Goal: Task Accomplishment & Management: Use online tool/utility

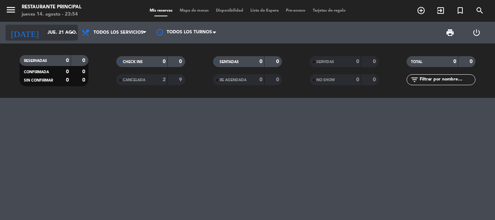
click at [70, 33] on icon "arrow_drop_down" at bounding box center [71, 32] width 9 height 9
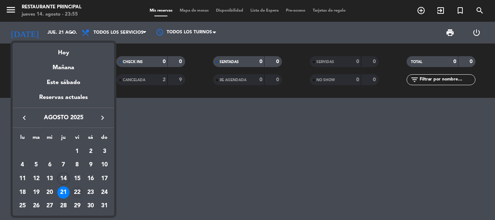
click at [79, 193] on div "22" at bounding box center [77, 192] width 12 height 12
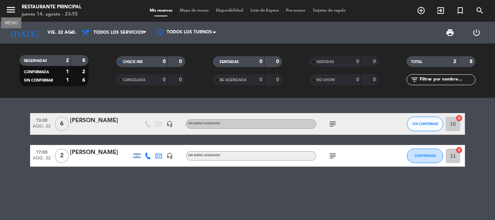
click at [12, 7] on icon "menu" at bounding box center [10, 9] width 11 height 11
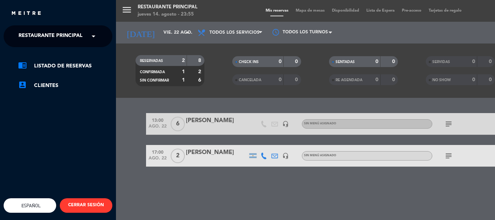
click at [96, 40] on span at bounding box center [95, 36] width 12 height 15
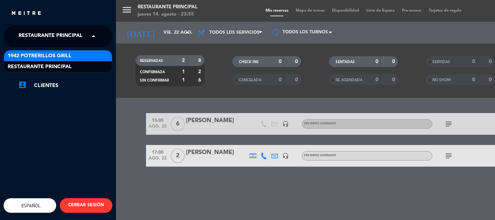
click at [65, 54] on span "1942 Potrerillos Grill" at bounding box center [40, 56] width 64 height 8
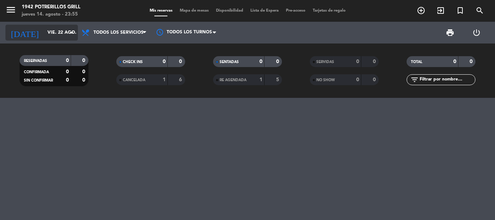
click at [68, 32] on icon "arrow_drop_down" at bounding box center [71, 32] width 9 height 9
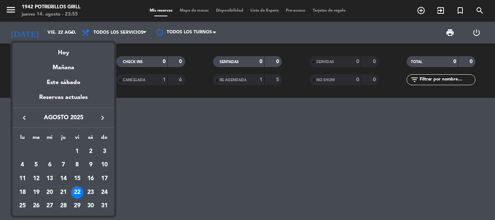
click at [77, 174] on div "15" at bounding box center [77, 179] width 12 height 12
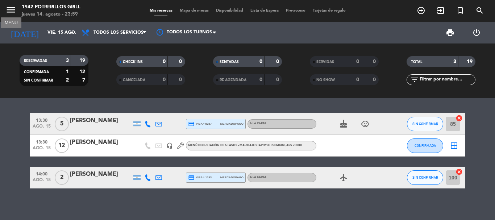
click at [13, 9] on icon "menu" at bounding box center [10, 9] width 11 height 11
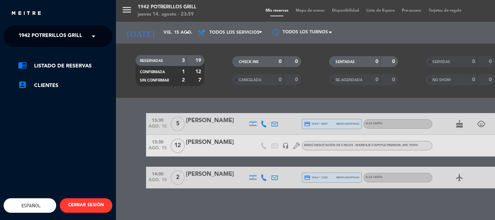
click at [92, 34] on span at bounding box center [95, 36] width 12 height 15
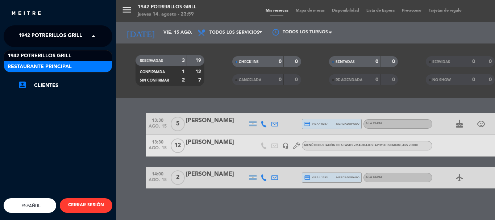
click at [72, 64] on span "Restaurante Principal" at bounding box center [40, 67] width 64 height 8
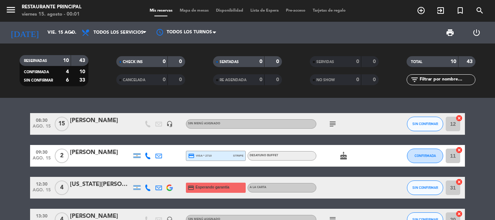
scroll to position [36, 0]
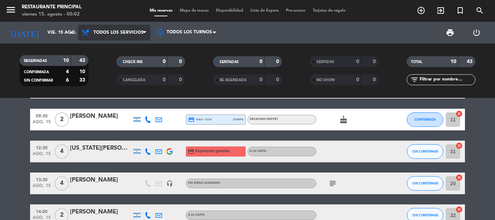
click at [147, 33] on span at bounding box center [146, 32] width 7 height 7
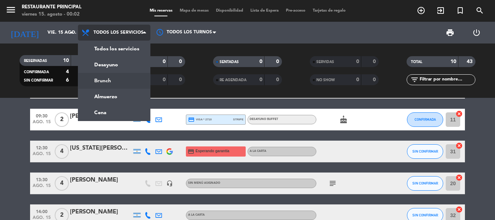
click at [115, 74] on div "menu Restaurante Principal [DATE] 15. agosto - 00:02 Mis reservas Mapa de mesas…" at bounding box center [247, 49] width 495 height 98
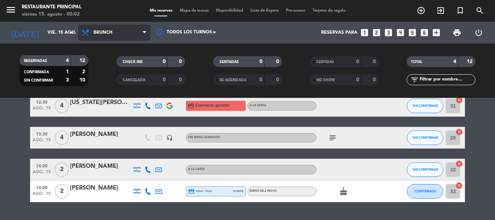
click at [146, 31] on icon at bounding box center [144, 33] width 3 height 6
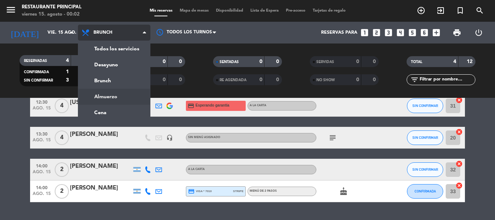
click at [112, 95] on div "menu Restaurante Principal [DATE] 15. agosto - 00:02 Mis reservas Mapa de mesas…" at bounding box center [247, 49] width 495 height 98
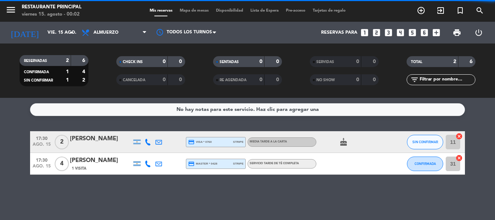
scroll to position [0, 0]
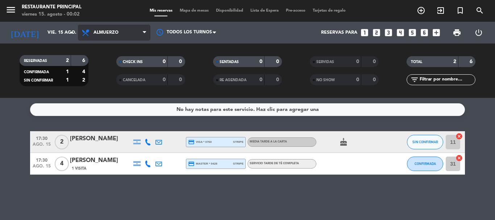
click at [142, 33] on span "Almuerzo" at bounding box center [114, 33] width 73 height 16
click at [115, 109] on ng-component "menu Restaurante Principal [DATE] 15. agosto - 00:02 Mis reservas Mapa de mesas…" at bounding box center [247, 110] width 495 height 220
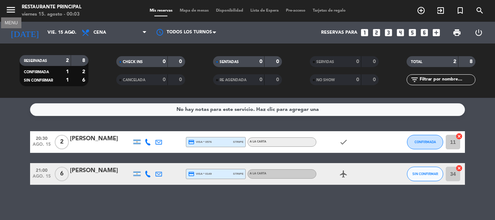
click at [13, 7] on icon "menu" at bounding box center [10, 9] width 11 height 11
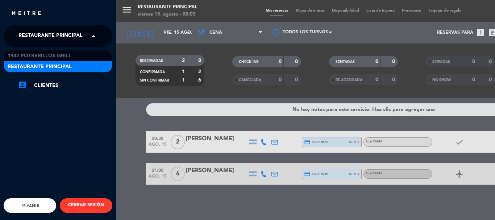
click at [91, 34] on span at bounding box center [95, 36] width 12 height 15
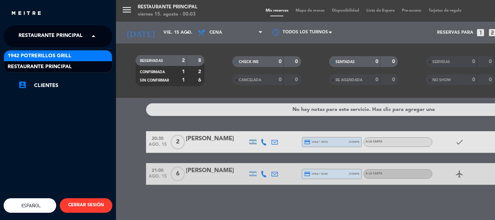
click at [69, 54] on span "1942 Potrerillos Grill" at bounding box center [40, 56] width 64 height 8
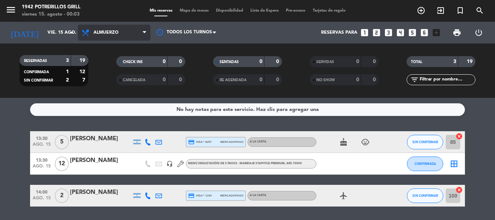
click at [144, 32] on icon at bounding box center [144, 33] width 3 height 6
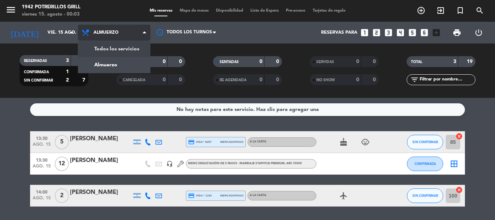
click at [125, 50] on div "menu 1942 Potrerillos Grill [DATE] 15. agosto - 00:03 Mis reservas Mapa de mesa…" at bounding box center [247, 49] width 495 height 98
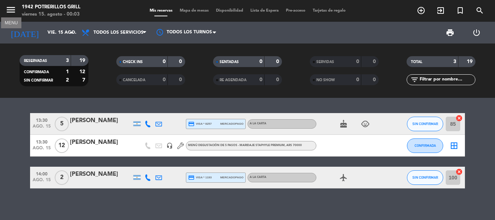
click at [12, 13] on icon "menu" at bounding box center [10, 9] width 11 height 11
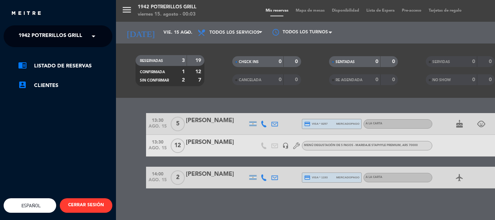
click at [139, 30] on div "menu 1942 Potrerillos Grill [DATE] 15. agosto - 00:03 Mis reservas Mapa de mesa…" at bounding box center [363, 110] width 495 height 220
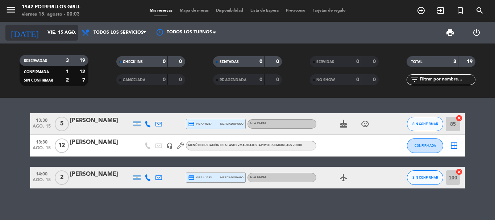
click at [55, 29] on input "vie. 15 ago." at bounding box center [74, 32] width 61 height 12
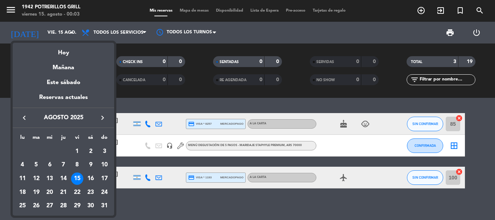
click at [79, 190] on div "22" at bounding box center [77, 192] width 12 height 12
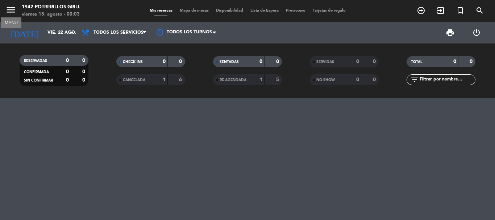
click at [12, 13] on icon "menu" at bounding box center [10, 9] width 11 height 11
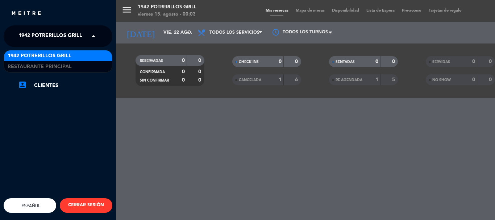
click at [95, 35] on span at bounding box center [95, 36] width 12 height 15
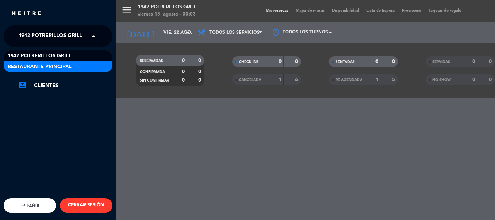
click at [55, 67] on span "Restaurante Principal" at bounding box center [40, 67] width 64 height 8
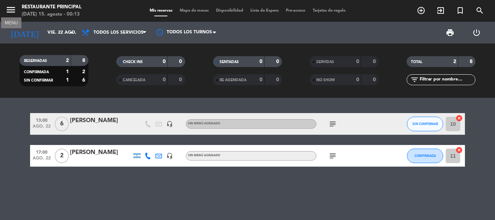
click at [15, 10] on icon "menu" at bounding box center [10, 9] width 11 height 11
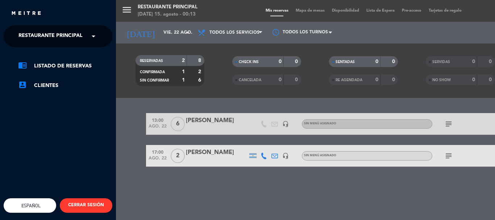
click at [27, 45] on ng-select "× Restaurante Principal ×" at bounding box center [58, 36] width 109 height 22
drag, startPoint x: 45, startPoint y: 41, endPoint x: 68, endPoint y: 43, distance: 22.6
click at [46, 40] on span "Restaurante Principal" at bounding box center [50, 36] width 64 height 15
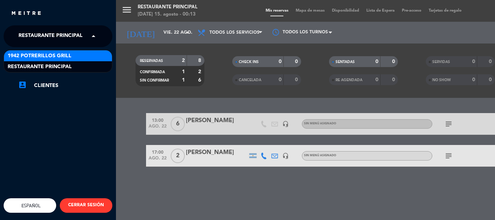
click at [77, 59] on div "1942 Potrerillos Grill" at bounding box center [58, 55] width 108 height 11
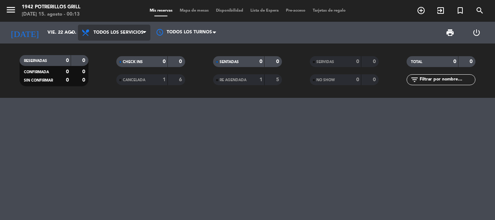
click at [119, 27] on span "Todos los servicios" at bounding box center [114, 33] width 73 height 16
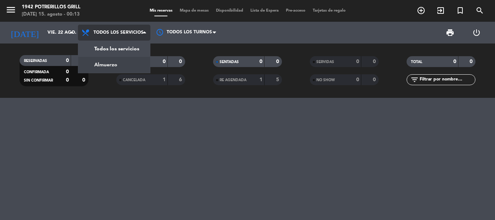
click at [113, 62] on div "menu 1942 Potrerillos Grill [DATE] 15. agosto - 00:13 Mis reservas Mapa de mesa…" at bounding box center [247, 49] width 495 height 98
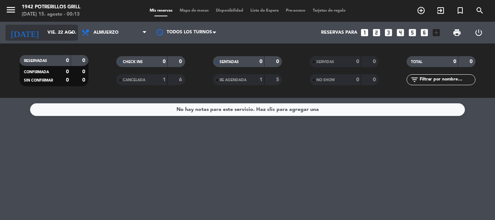
click at [65, 36] on input "vie. 22 ago." at bounding box center [74, 32] width 61 height 12
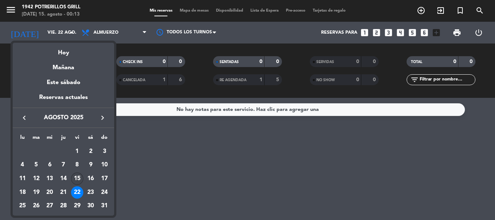
click at [80, 177] on div "15" at bounding box center [77, 179] width 12 height 12
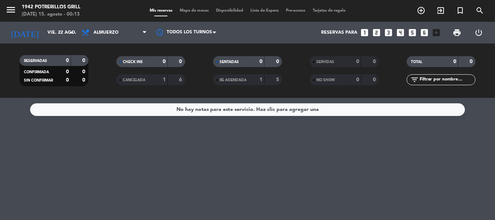
type input "vie. 15 ago."
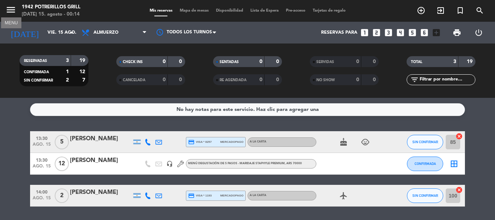
click at [15, 9] on icon "menu" at bounding box center [10, 9] width 11 height 11
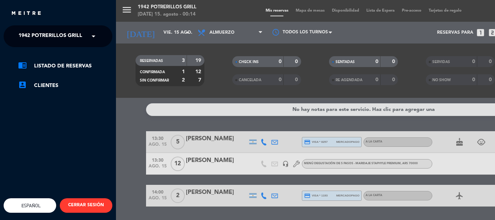
click at [36, 37] on span "1942 Potrerillos Grill" at bounding box center [50, 36] width 64 height 15
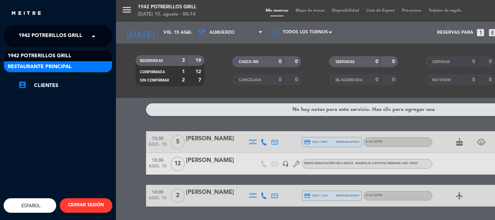
click at [40, 64] on span "Restaurante Principal" at bounding box center [40, 67] width 64 height 8
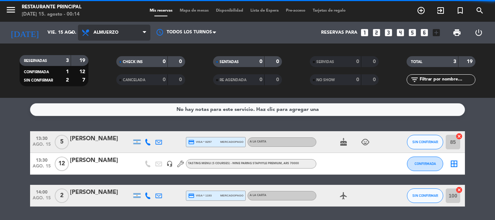
click at [108, 32] on span "Almuerzo" at bounding box center [106, 32] width 25 height 5
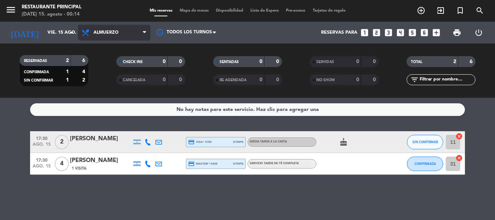
click at [117, 35] on span "Almuerzo" at bounding box center [106, 32] width 25 height 5
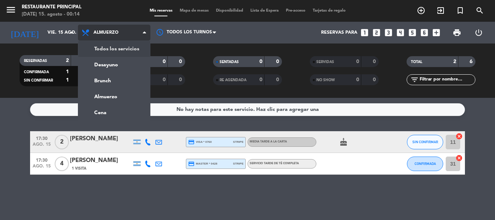
click at [117, 46] on div "menu Restaurante Principal [DATE] 15. agosto - 00:14 Mis reservas Mapa de mesas…" at bounding box center [247, 49] width 495 height 98
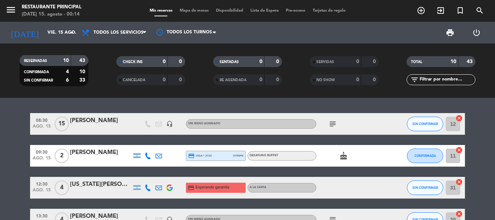
click at [335, 122] on icon "subject" at bounding box center [333, 124] width 9 height 9
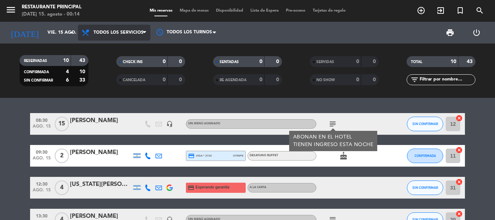
click at [109, 30] on span "Todos los servicios" at bounding box center [119, 32] width 50 height 5
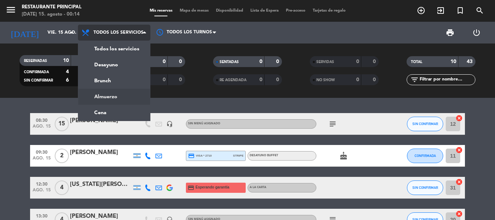
click at [102, 97] on div "menu Restaurante Principal [DATE] 15. agosto - 00:14 Mis reservas Mapa de mesas…" at bounding box center [247, 49] width 495 height 98
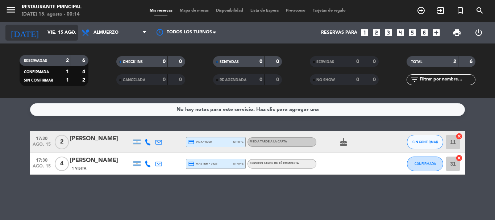
click at [44, 31] on input "vie. 15 ago." at bounding box center [74, 32] width 61 height 12
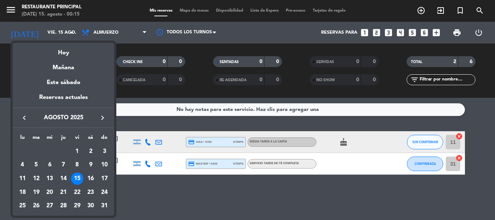
click at [44, 32] on div at bounding box center [247, 110] width 495 height 220
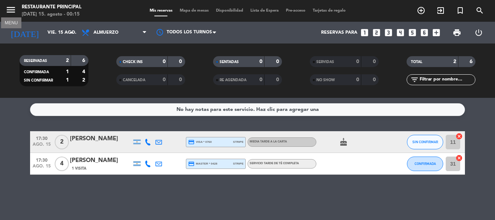
click at [11, 7] on icon "menu" at bounding box center [10, 9] width 11 height 11
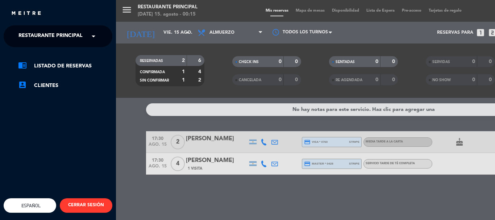
click at [34, 34] on span "Restaurante Principal" at bounding box center [50, 36] width 64 height 15
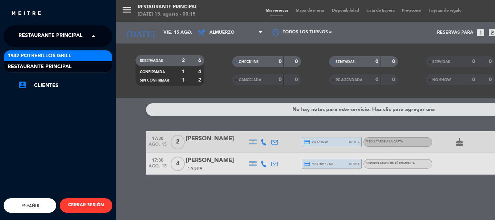
click at [36, 61] on div "1942 Potrerillos Grill" at bounding box center [58, 55] width 108 height 11
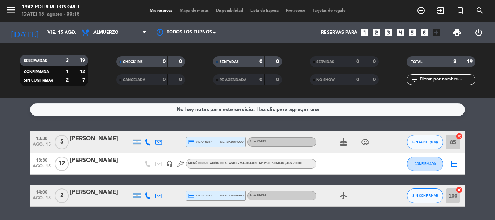
scroll to position [23, 0]
